Goal: Transaction & Acquisition: Purchase product/service

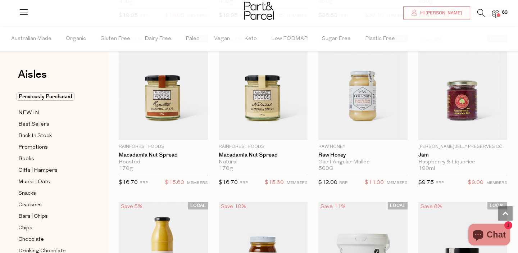
scroll to position [735, 0]
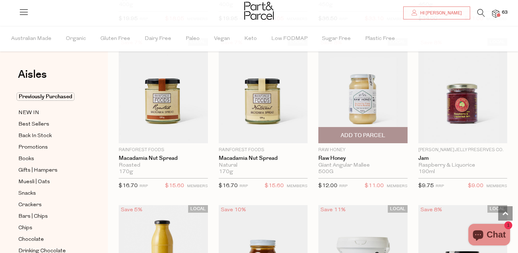
click at [386, 142] on span "Add To Parcel" at bounding box center [362, 134] width 85 height 15
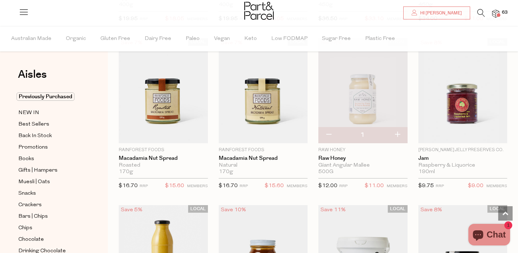
click at [500, 15] on div at bounding box center [259, 11] width 518 height 23
click at [496, 16] on img at bounding box center [495, 14] width 7 height 8
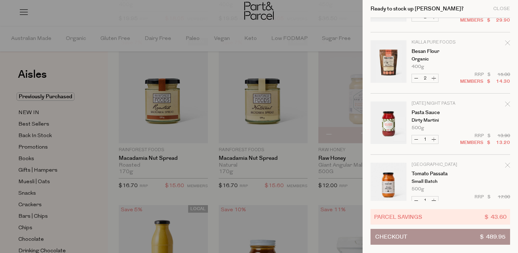
scroll to position [108, 0]
click at [414, 77] on button "Decrease Besan Flour" at bounding box center [416, 78] width 9 height 8
type input "1"
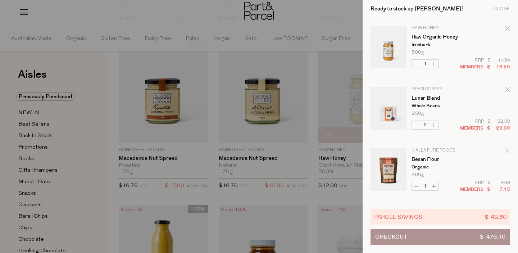
click at [417, 187] on button "Decrease Besan Flour" at bounding box center [416, 186] width 9 height 8
type input "0"
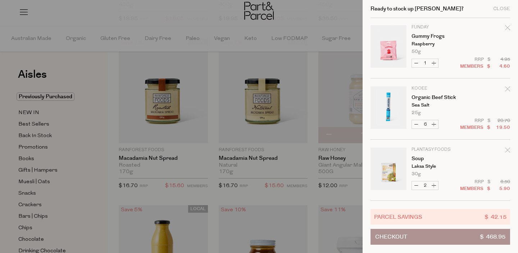
scroll to position [1895, 0]
click at [507, 153] on div "Remove Soup" at bounding box center [507, 152] width 5 height 10
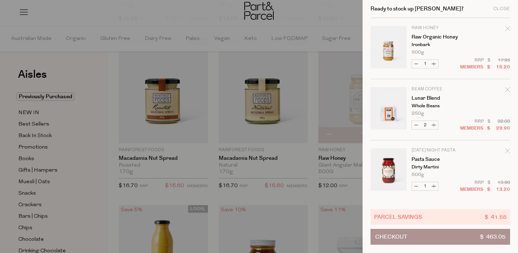
click at [70, 19] on div at bounding box center [259, 126] width 518 height 253
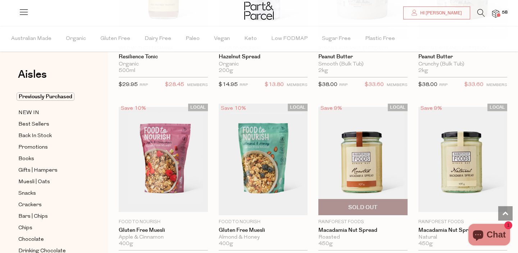
scroll to position [511, 0]
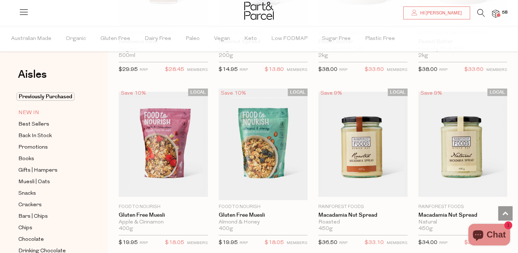
click at [33, 115] on span "NEW IN" at bounding box center [28, 113] width 21 height 9
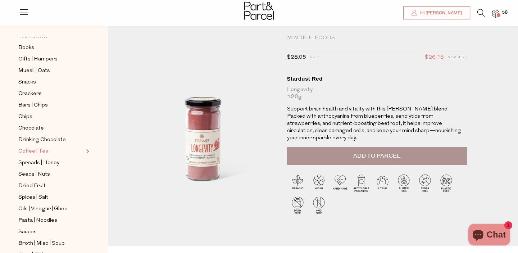
scroll to position [88, 0]
